Goal: Book appointment/travel/reservation

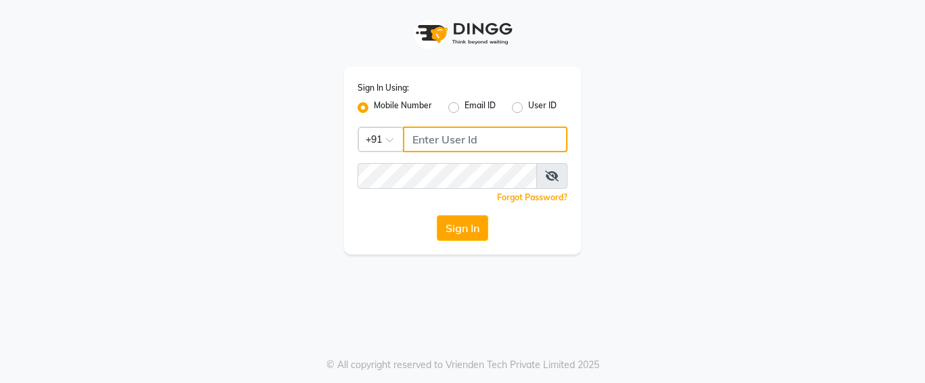
click at [436, 137] on input "Username" at bounding box center [485, 140] width 165 height 26
type input "7276607295"
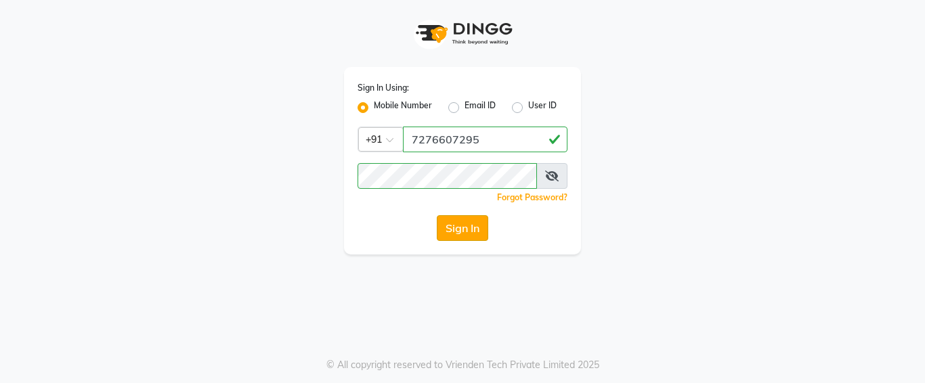
click at [457, 223] on button "Sign In" at bounding box center [462, 228] width 51 height 26
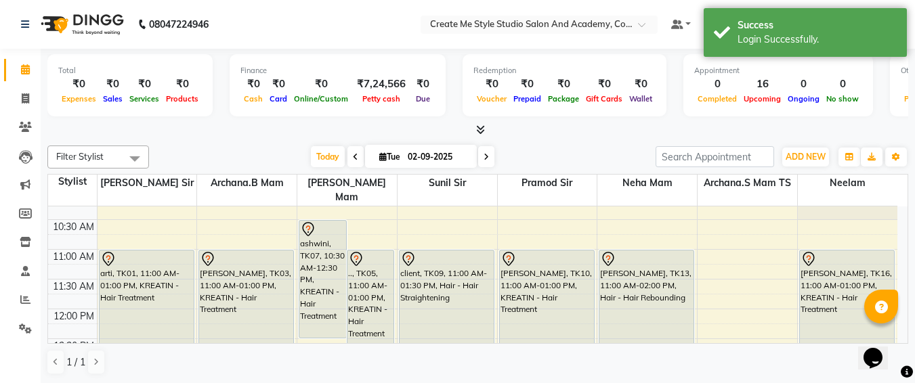
scroll to position [76, 0]
click at [459, 155] on input "02-09-2025" at bounding box center [437, 157] width 68 height 20
select select "9"
select select "2025"
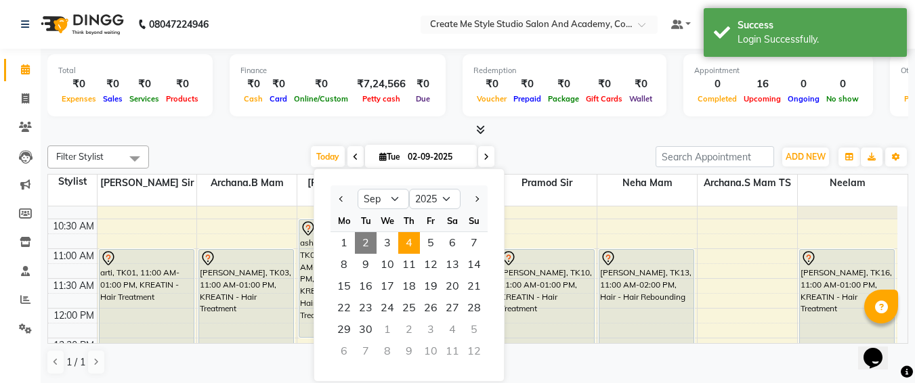
click at [418, 244] on span "4" at bounding box center [409, 243] width 22 height 22
type input "[DATE]"
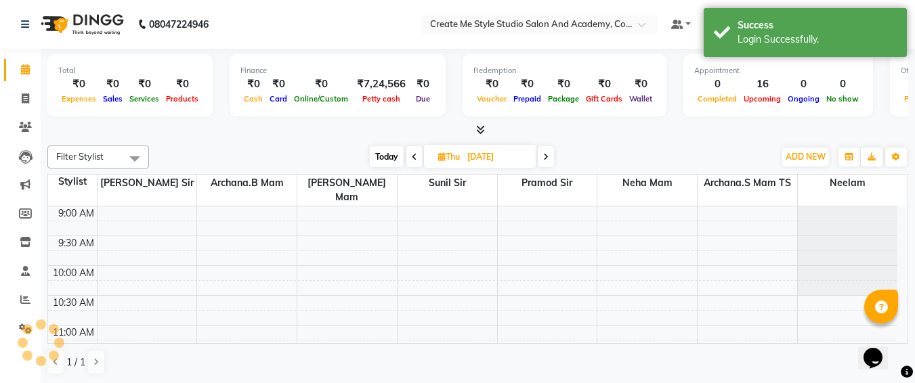
scroll to position [239, 0]
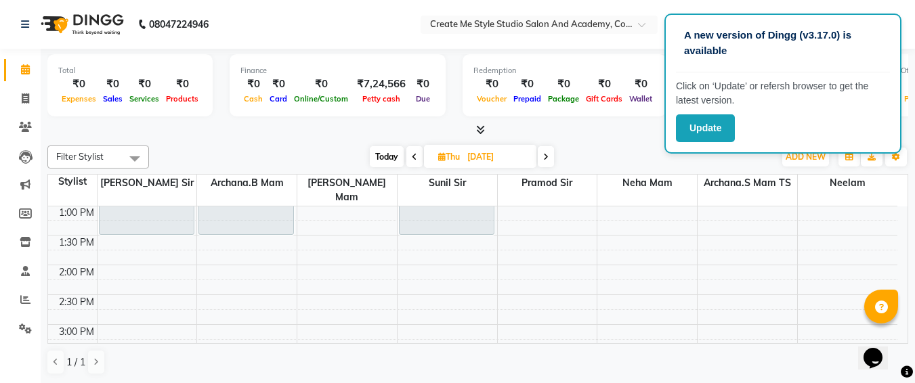
click at [529, 155] on input "[DATE]" at bounding box center [497, 157] width 68 height 20
select select "9"
select select "2025"
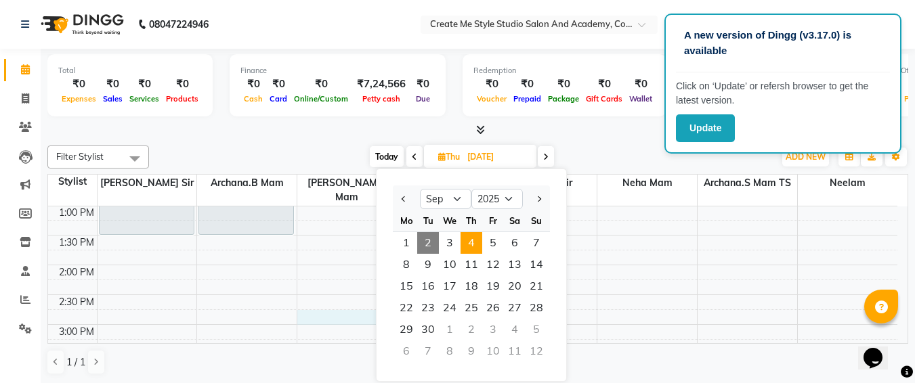
click at [323, 303] on div "9:00 AM 9:30 AM 10:00 AM 10:30 AM 11:00 AM 11:30 AM 12:00 PM 12:30 PM 1:00 PM 1…" at bounding box center [472, 355] width 849 height 774
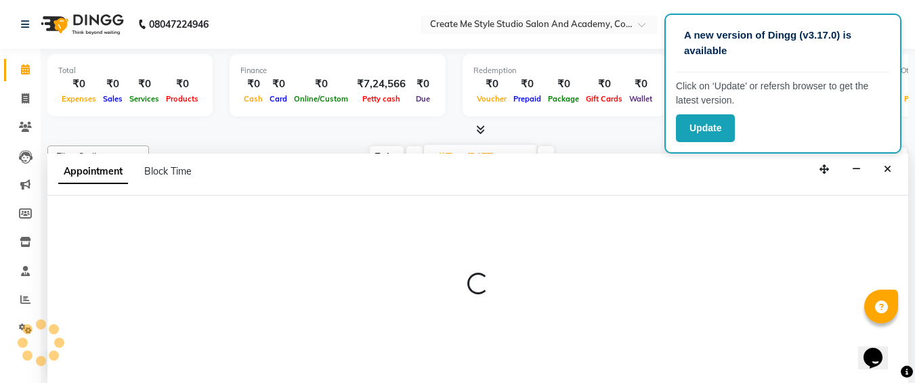
select select "79114"
select select "tentative"
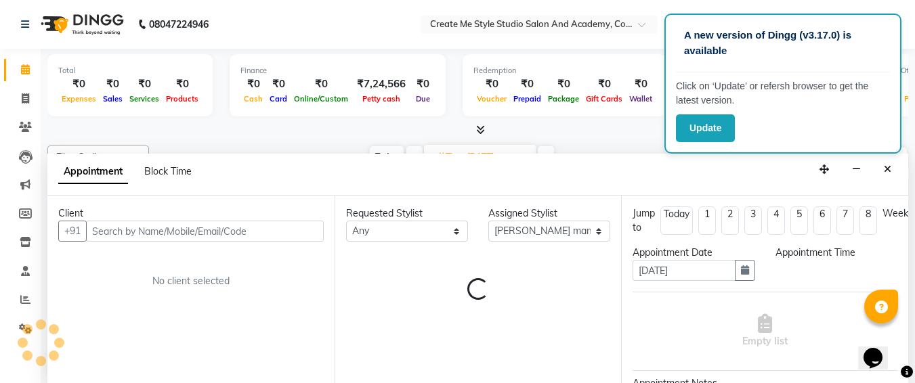
scroll to position [1, 0]
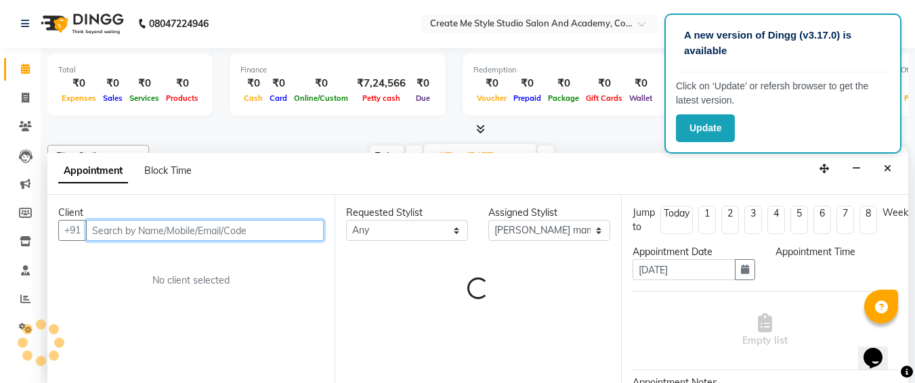
select select "885"
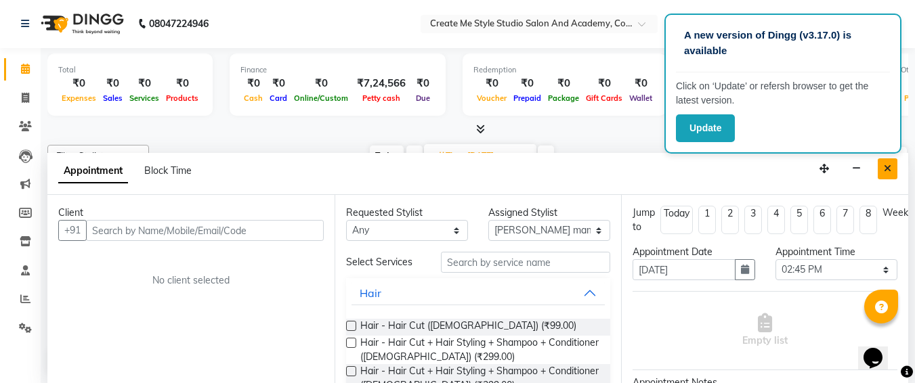
click at [888, 173] on icon "Close" at bounding box center [886, 168] width 7 height 9
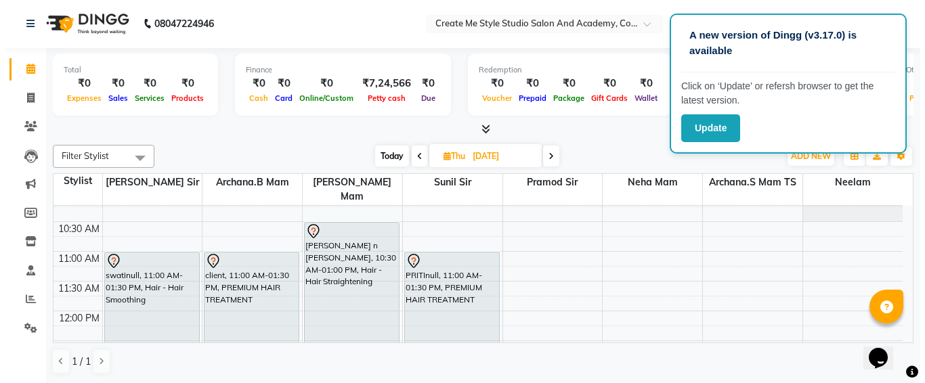
scroll to position [72, 0]
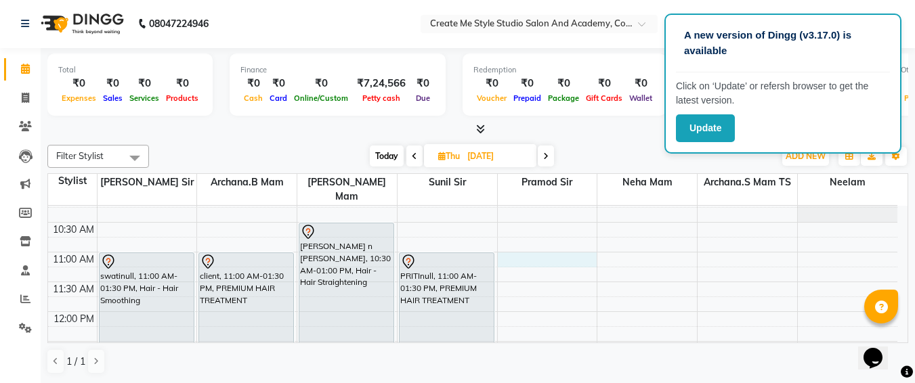
select select "79116"
select select "660"
select select "tentative"
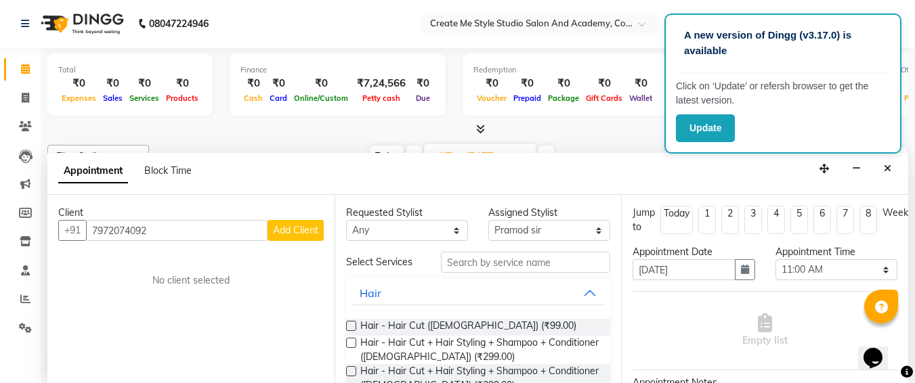
type input "7972074092"
click at [280, 237] on button "Add Client" at bounding box center [295, 230] width 56 height 21
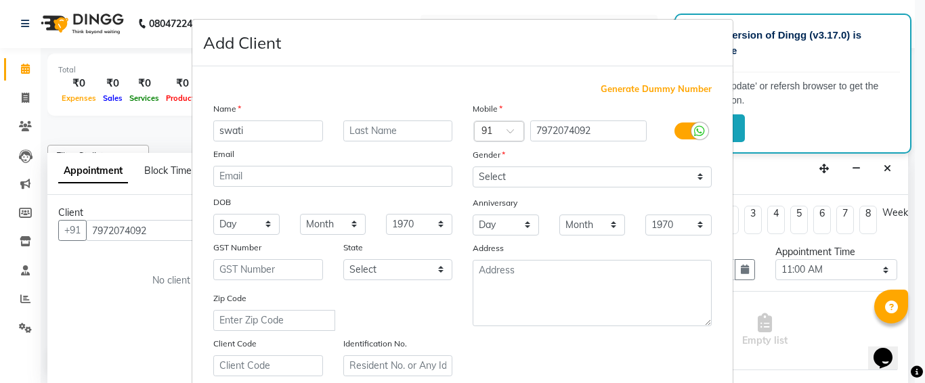
type input "swati"
click at [509, 179] on select "Select [DEMOGRAPHIC_DATA] [DEMOGRAPHIC_DATA] Other Prefer Not To Say" at bounding box center [592, 177] width 239 height 21
select select "[DEMOGRAPHIC_DATA]"
click at [473, 167] on select "Select [DEMOGRAPHIC_DATA] [DEMOGRAPHIC_DATA] Other Prefer Not To Say" at bounding box center [592, 177] width 239 height 21
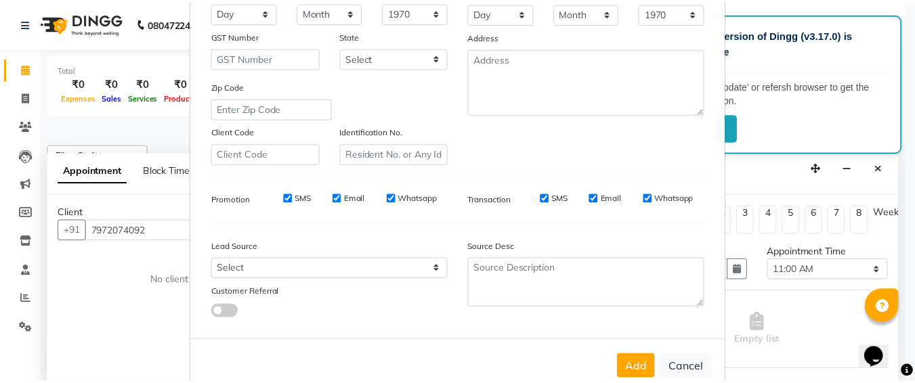
scroll to position [242, 0]
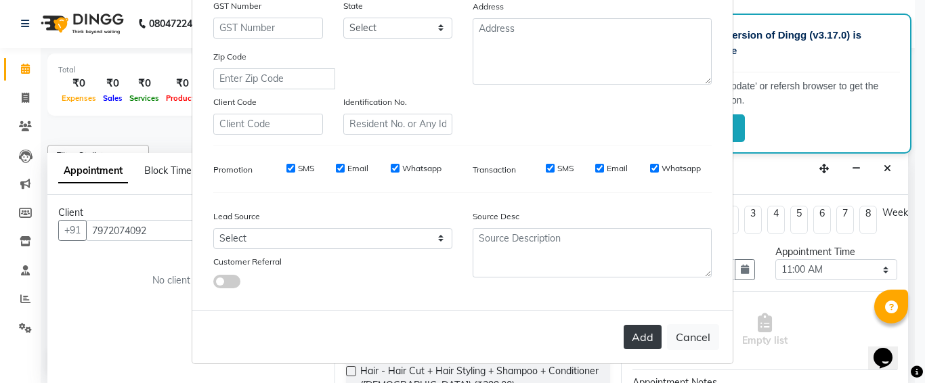
click at [634, 332] on button "Add" at bounding box center [642, 337] width 38 height 24
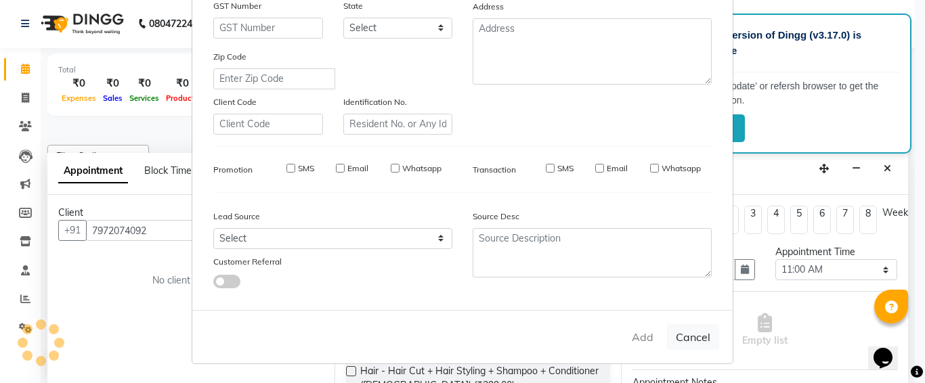
select select
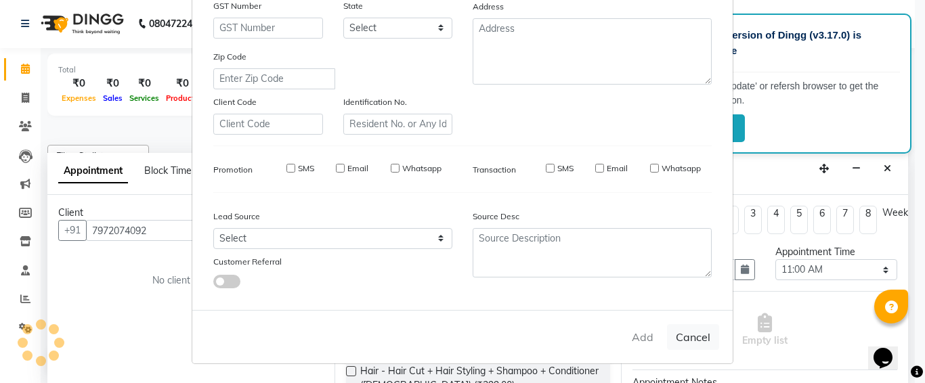
select select
checkbox input "false"
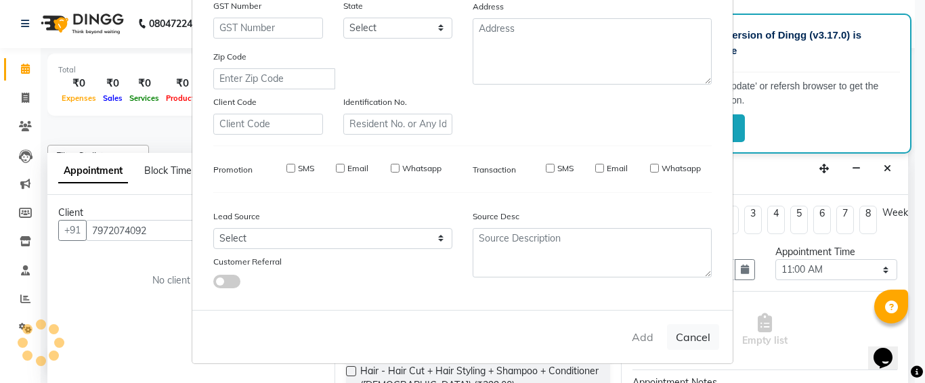
checkbox input "false"
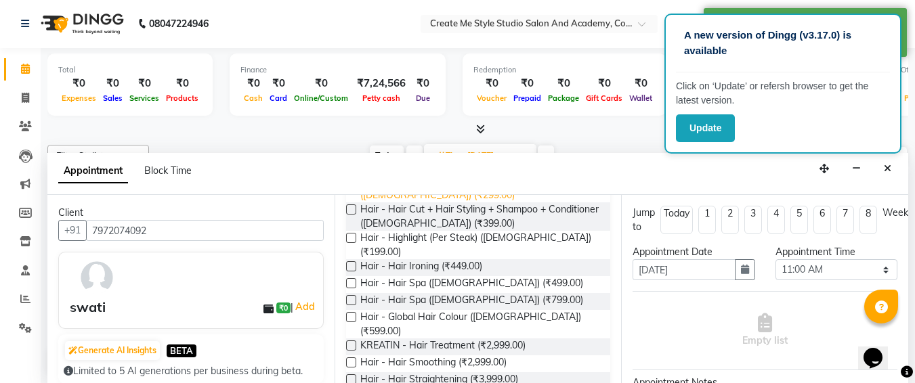
scroll to position [162, 0]
click at [350, 357] on label at bounding box center [351, 362] width 10 height 10
click at [350, 359] on input "checkbox" at bounding box center [350, 363] width 9 height 9
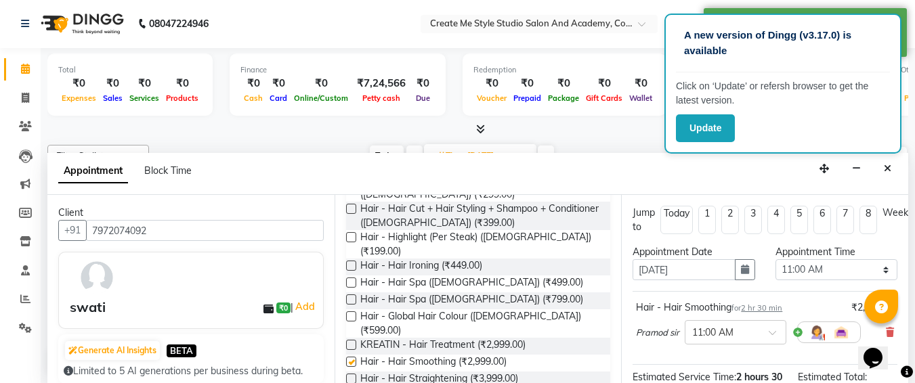
checkbox input "false"
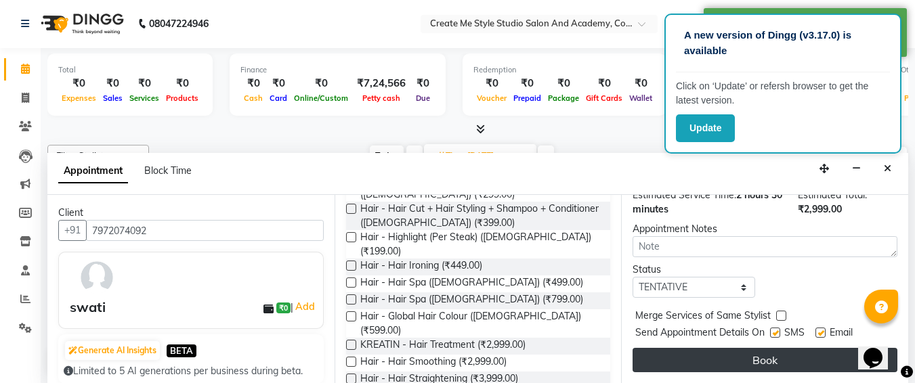
click at [722, 348] on button "Book" at bounding box center [764, 360] width 265 height 24
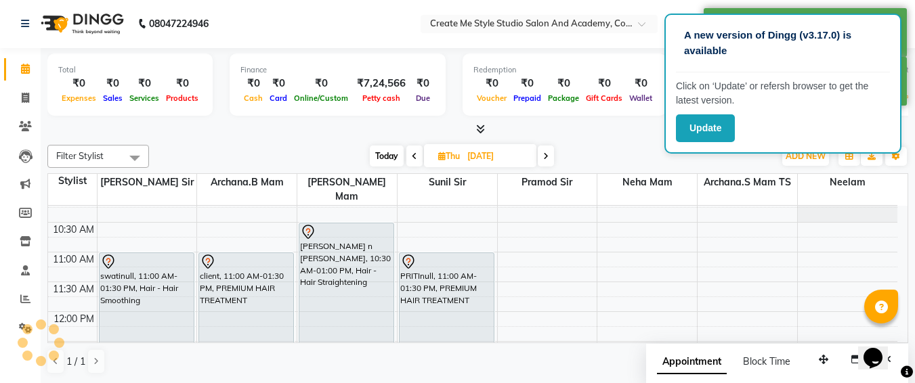
scroll to position [0, 0]
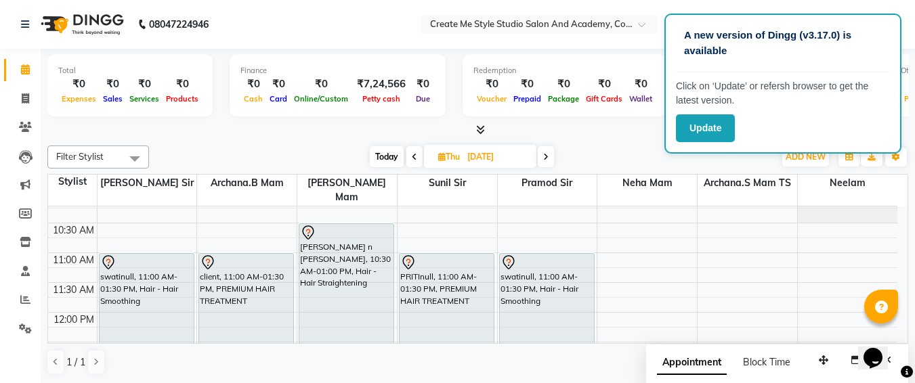
click at [524, 156] on input "[DATE]" at bounding box center [497, 157] width 68 height 20
select select "9"
select select "2025"
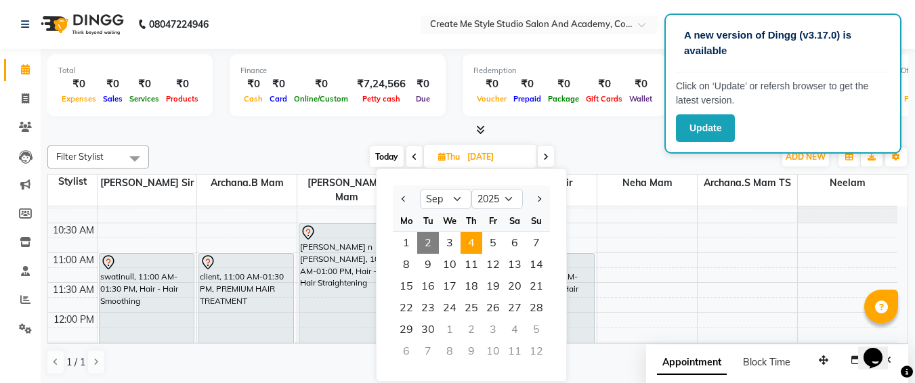
click at [431, 242] on span "2" at bounding box center [428, 243] width 22 height 22
type input "02-09-2025"
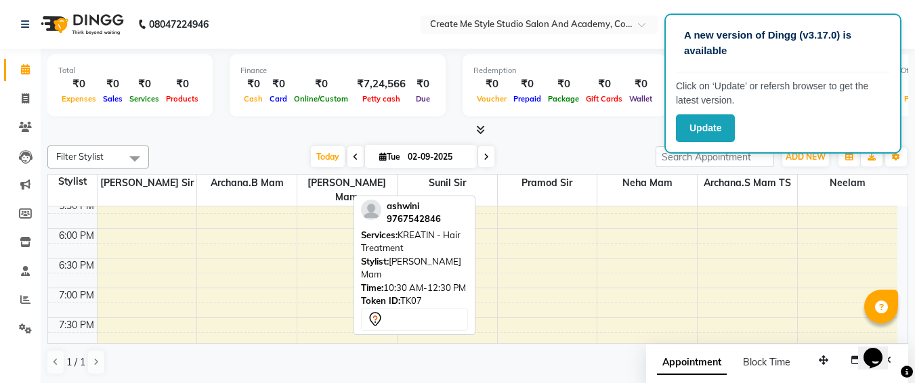
scroll to position [623, 0]
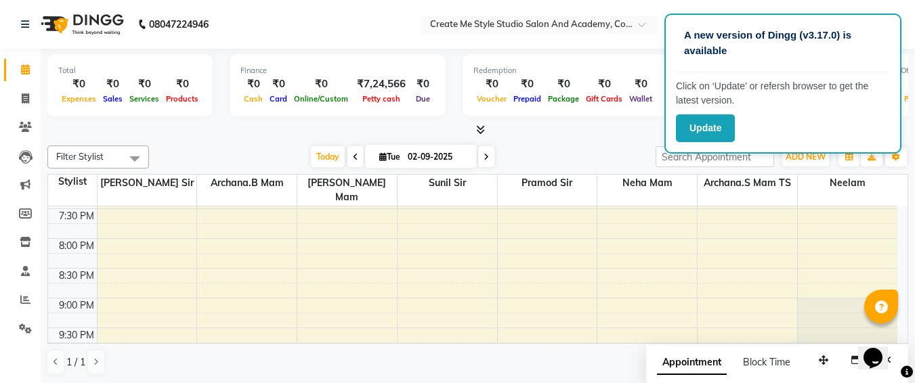
click at [0, 204] on li "Members" at bounding box center [20, 214] width 41 height 29
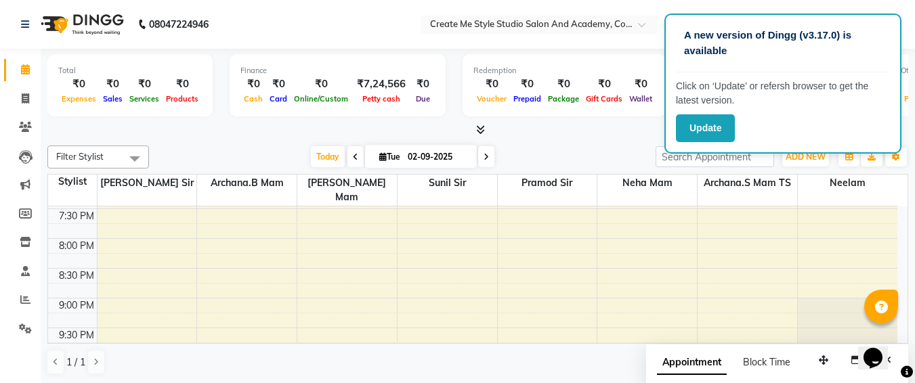
click at [0, 204] on li "Members" at bounding box center [20, 214] width 41 height 29
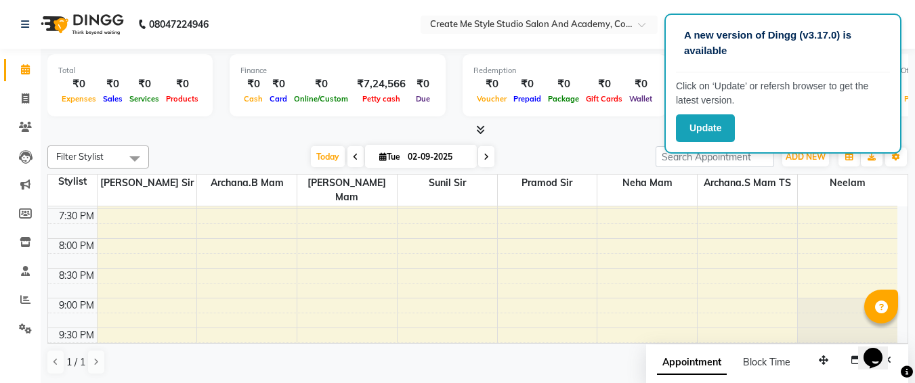
click at [0, 204] on li "Members" at bounding box center [20, 214] width 41 height 29
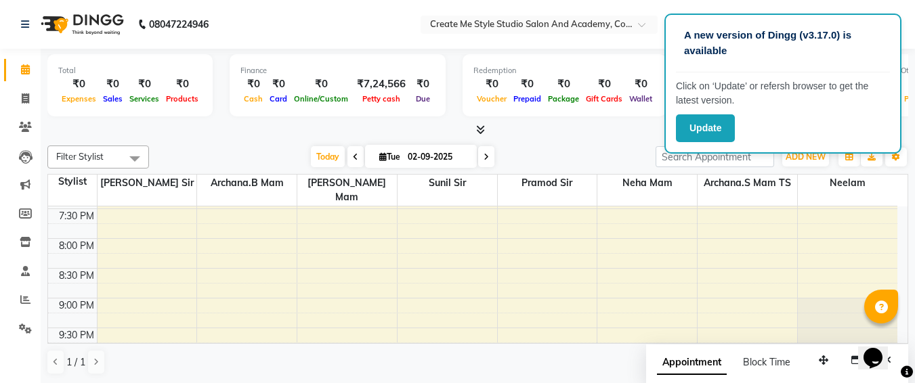
click at [0, 204] on li "Members" at bounding box center [20, 214] width 41 height 29
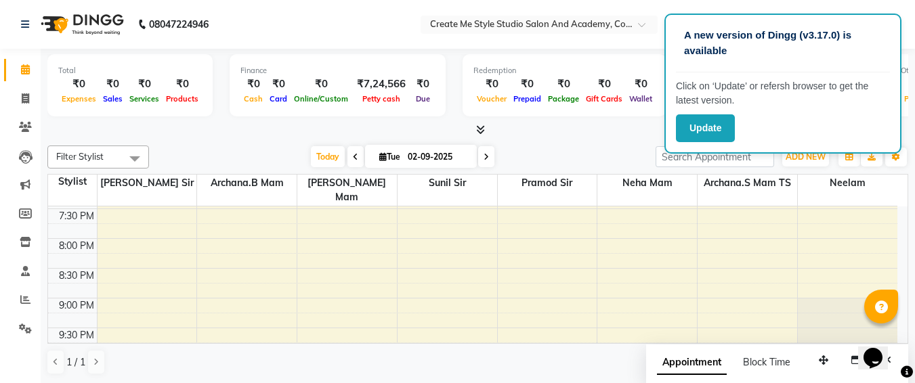
click at [0, 204] on li "Members" at bounding box center [20, 214] width 41 height 29
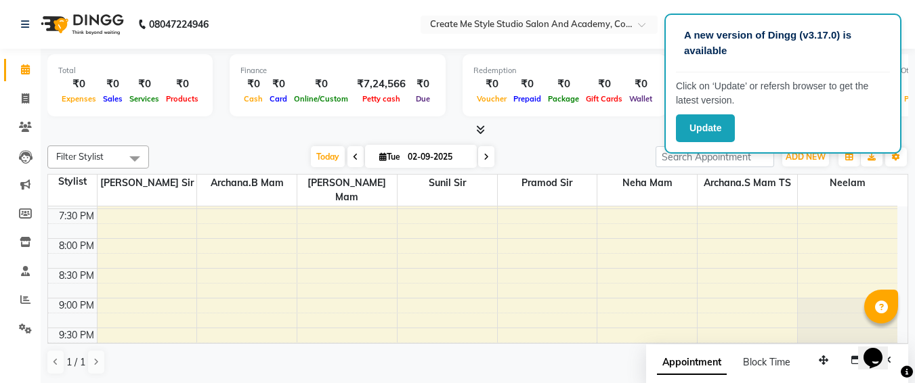
click at [0, 204] on li "Members" at bounding box center [20, 214] width 41 height 29
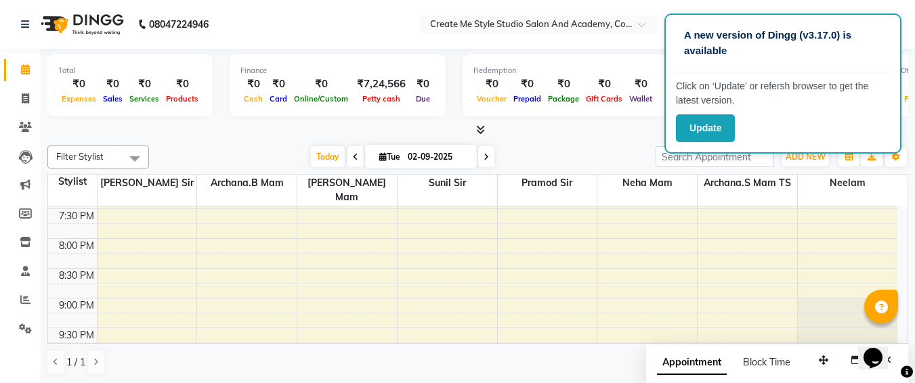
click at [0, 204] on li "Members" at bounding box center [20, 214] width 41 height 29
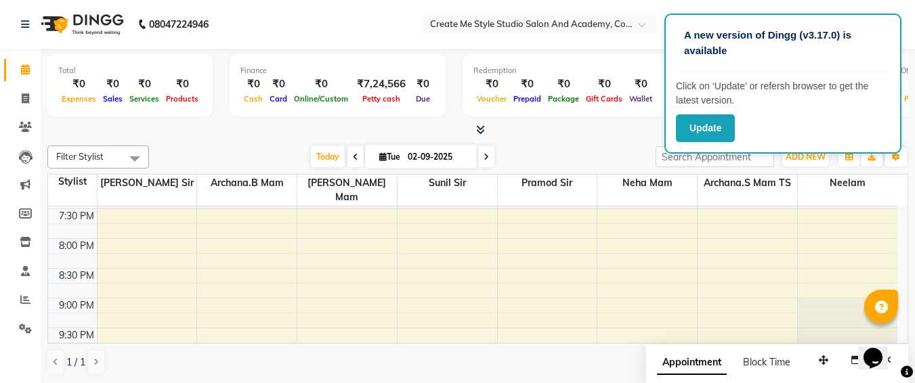
click at [0, 204] on li "Members" at bounding box center [20, 214] width 41 height 29
